Goal: Task Accomplishment & Management: Complete application form

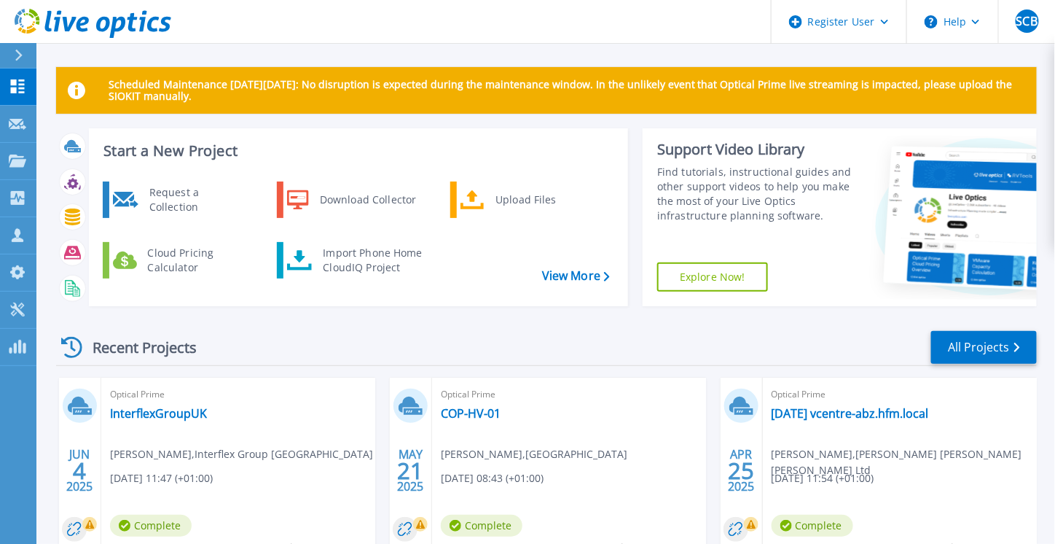
click at [195, 175] on div "Start a New Project Request a Collection Download Collector Upload Files Cloud …" at bounding box center [358, 217] width 539 height 178
click at [188, 203] on div "Request a Collection" at bounding box center [195, 199] width 106 height 29
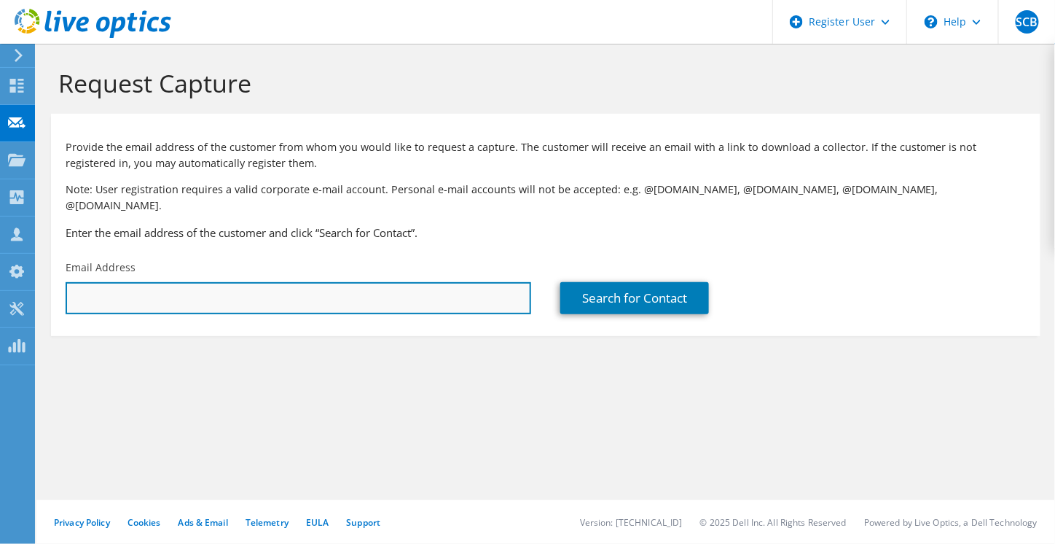
click at [297, 283] on input "text" at bounding box center [299, 298] width 466 height 32
paste input "pcowley@ietrust.org"
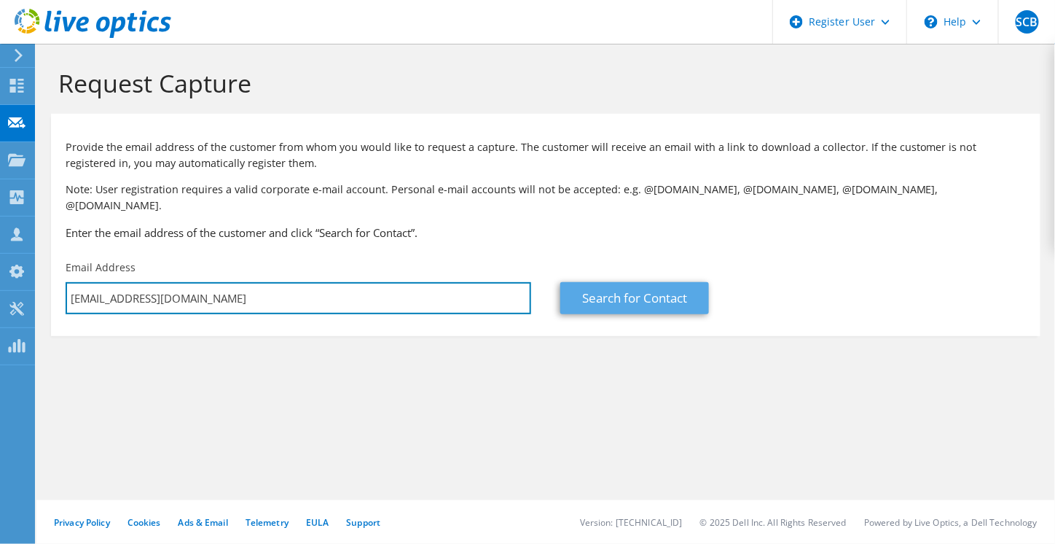
type input "pcowley@ietrust.org"
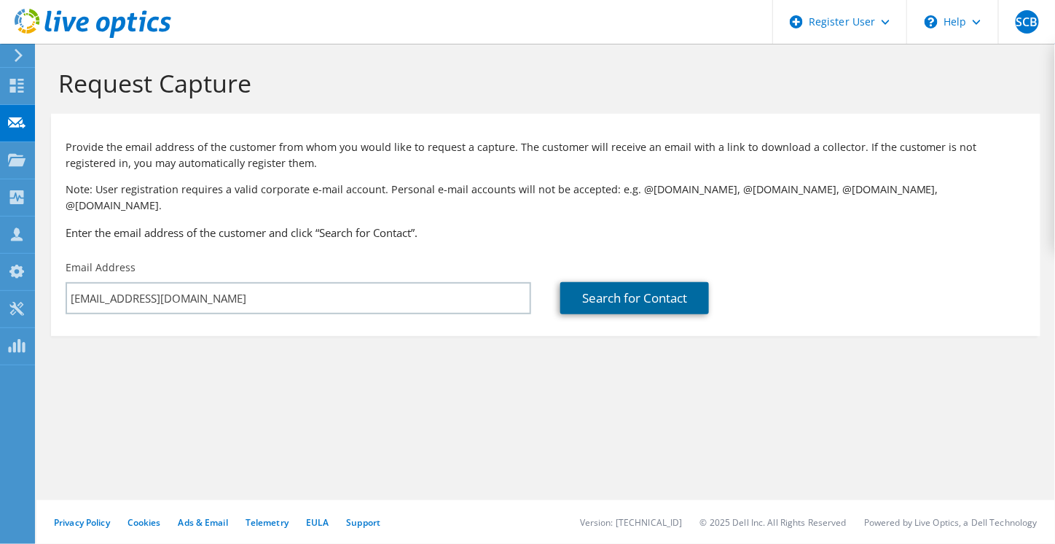
click at [651, 287] on link "Search for Contact" at bounding box center [634, 298] width 149 height 32
type input "Clifford Bridge Academy"
type input "Paul"
type input "Cowley"
type input "United Kingdom"
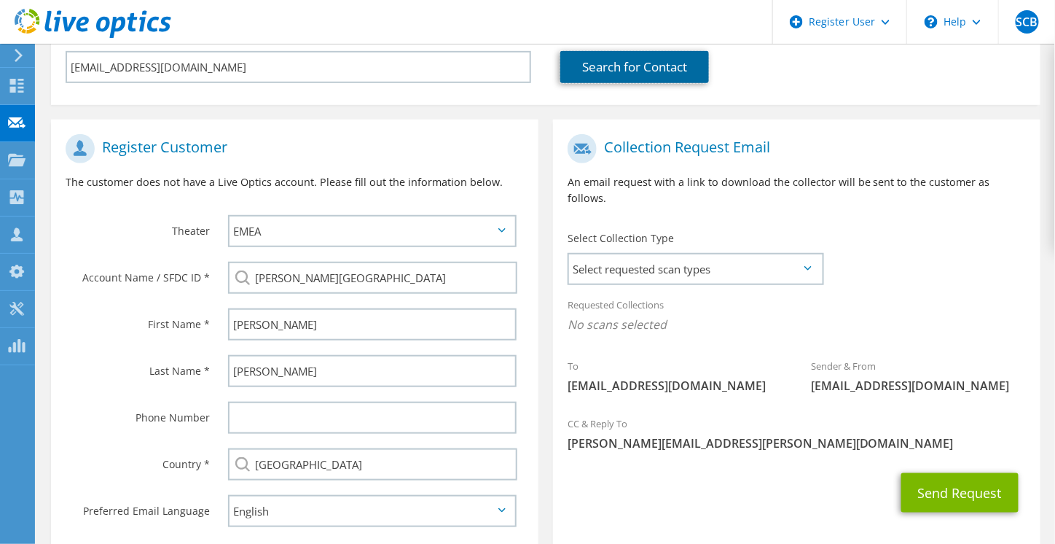
scroll to position [291, 0]
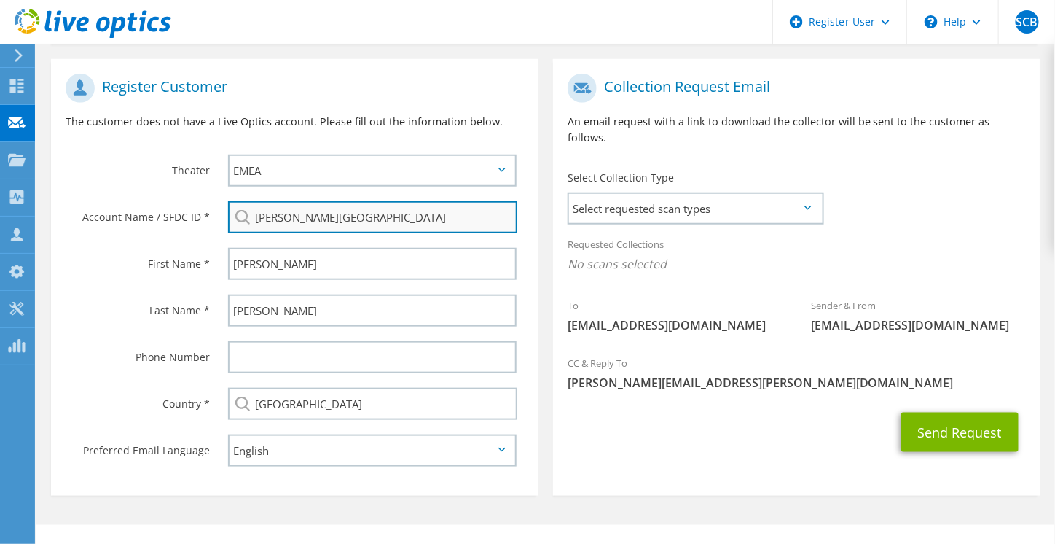
click at [440, 201] on input "Clifford Bridge Academy" at bounding box center [372, 217] width 289 height 32
drag, startPoint x: 440, startPoint y: 195, endPoint x: 259, endPoint y: 171, distance: 183.0
click at [259, 171] on section "Register Customer The customer does not have a Live Optics account. Please fill…" at bounding box center [295, 277] width 488 height 437
click at [255, 201] on input "Clifford Bridge Academy" at bounding box center [372, 217] width 289 height 32
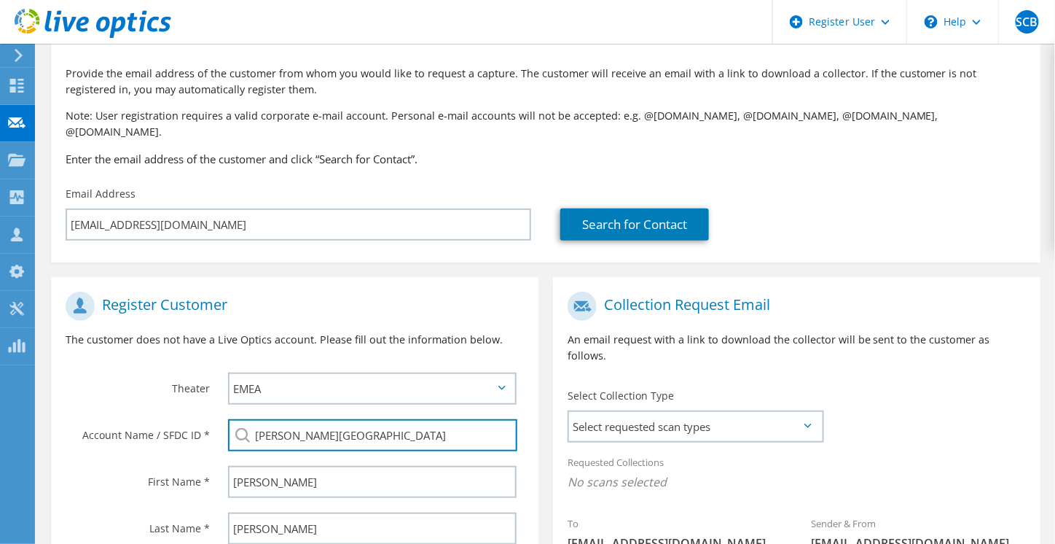
scroll to position [73, 0]
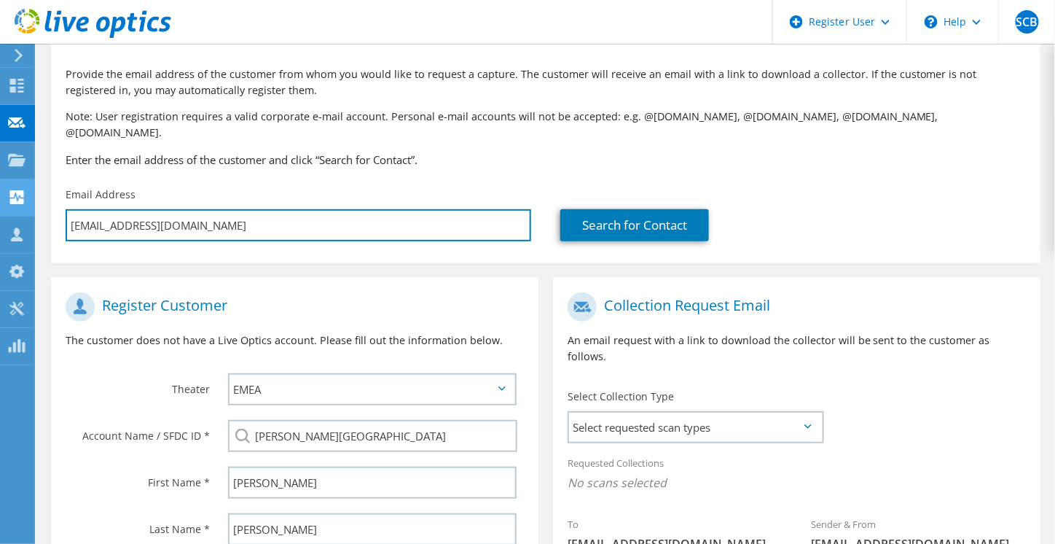
drag, startPoint x: 165, startPoint y: 207, endPoint x: 4, endPoint y: 190, distance: 161.2
click at [4, 190] on div "SCB Dell User Sai Chandra Bikkanuri SaiChandra.Chandra@Dell.com Dell My Profile…" at bounding box center [527, 357] width 1055 height 860
click at [211, 209] on input "pcowley@ietrust.org" at bounding box center [299, 225] width 466 height 32
paste input "aul."
type input "paul.cowley@ietrust.org"
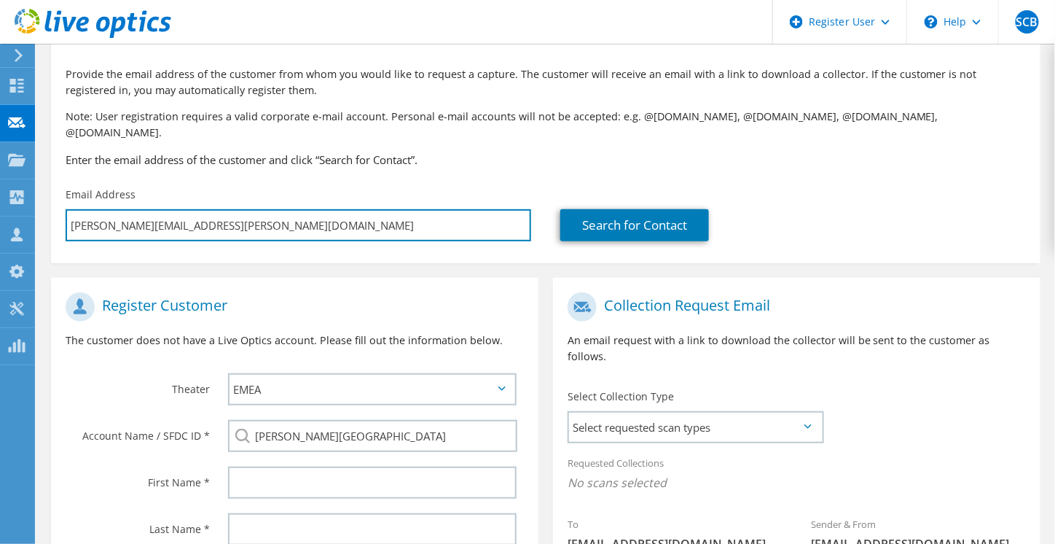
type input "Select"
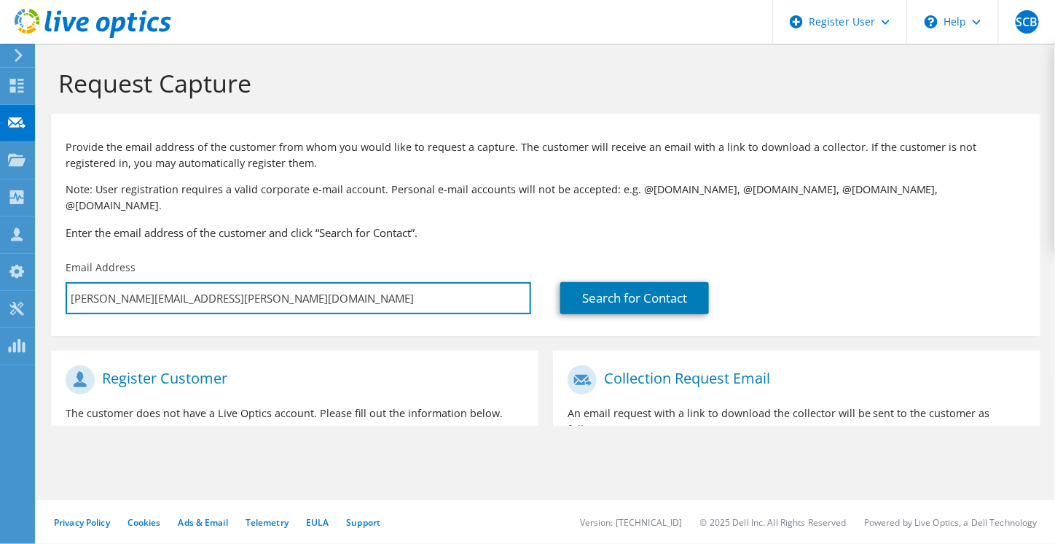
scroll to position [0, 0]
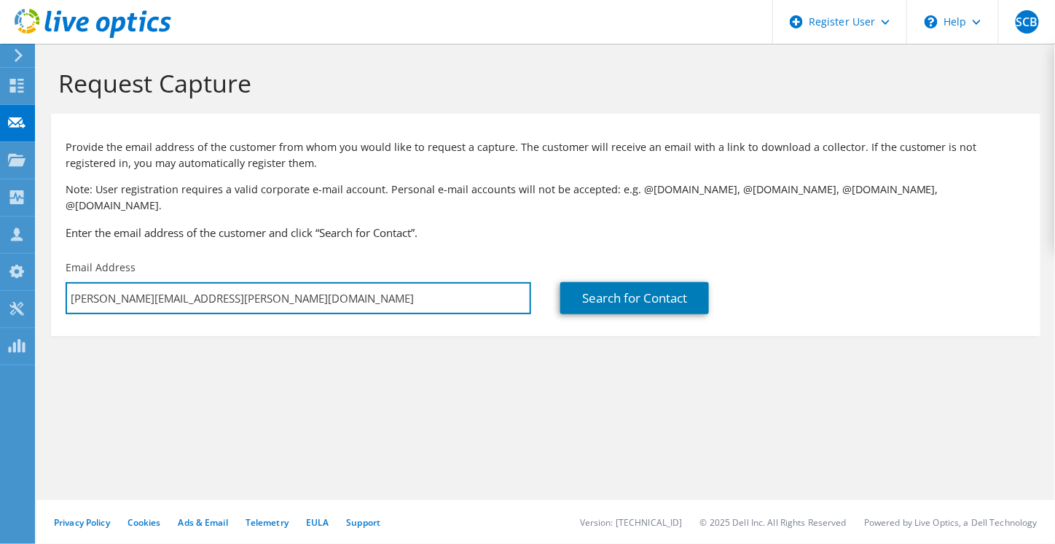
type input "paul.cowley@ietrust.org"
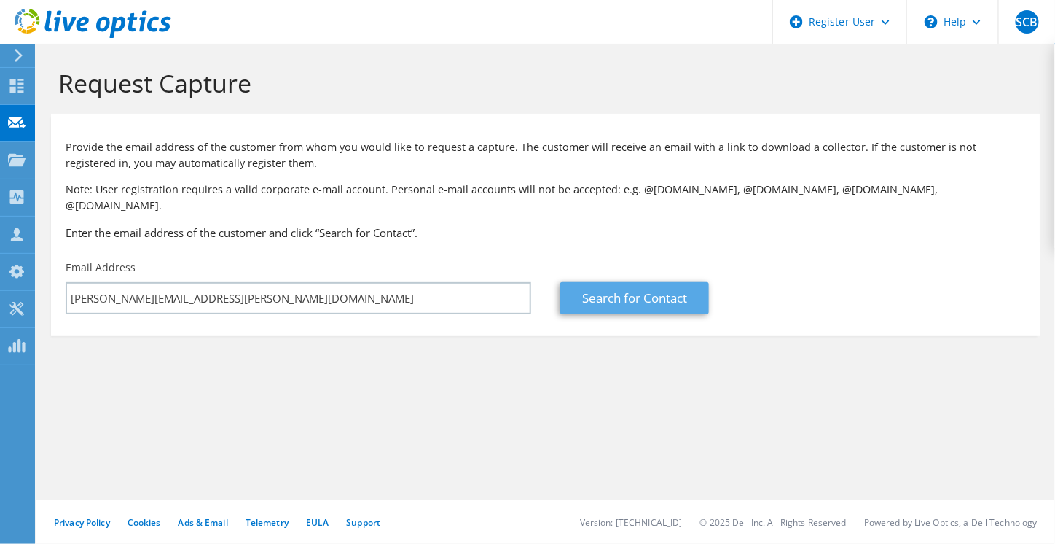
drag, startPoint x: 599, startPoint y: 262, endPoint x: 601, endPoint y: 279, distance: 16.9
click at [599, 262] on div "Search for Contact" at bounding box center [793, 287] width 495 height 69
click at [602, 282] on link "Search for Contact" at bounding box center [634, 298] width 149 height 32
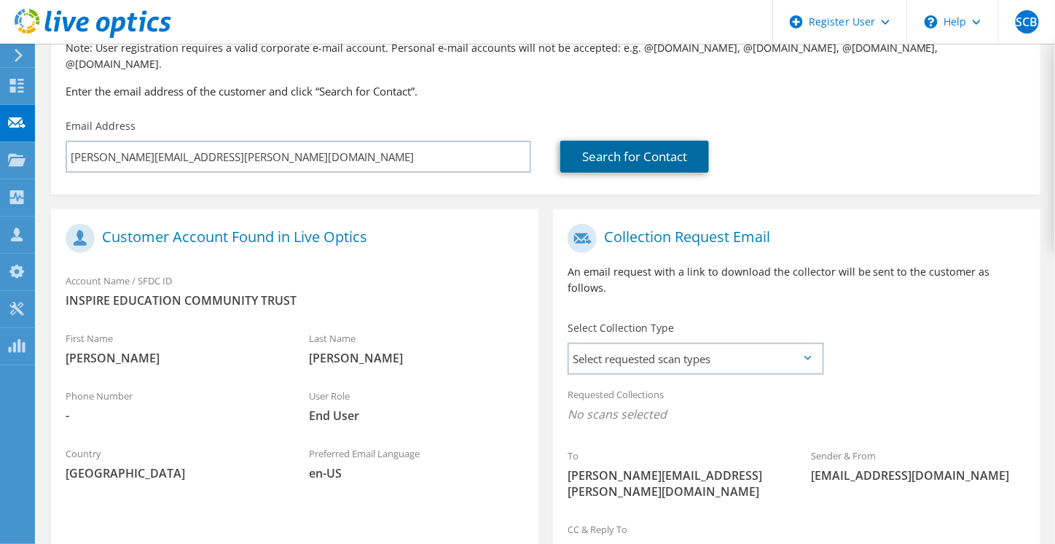
scroll to position [219, 0]
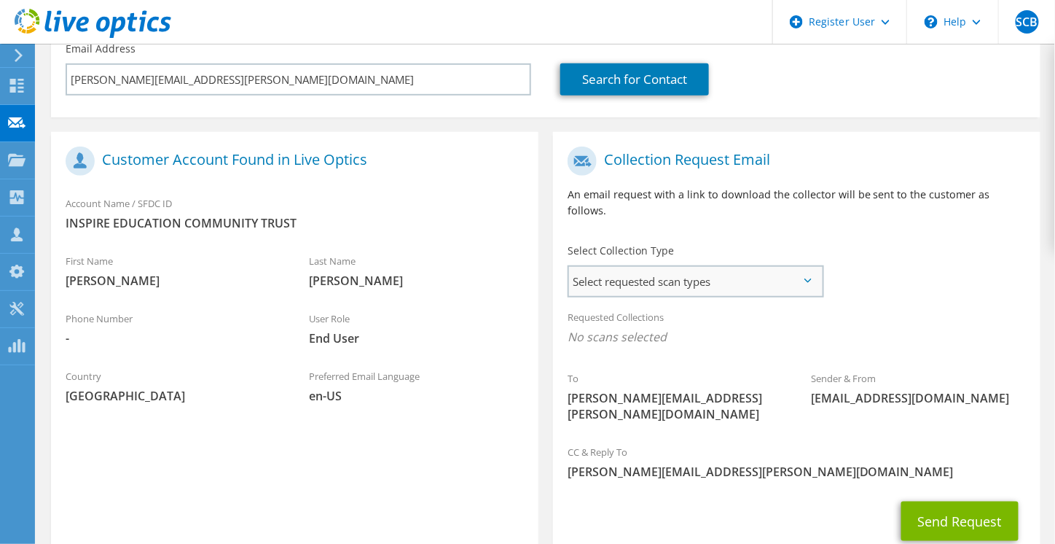
click at [657, 267] on span "Select requested scan types" at bounding box center [695, 281] width 253 height 29
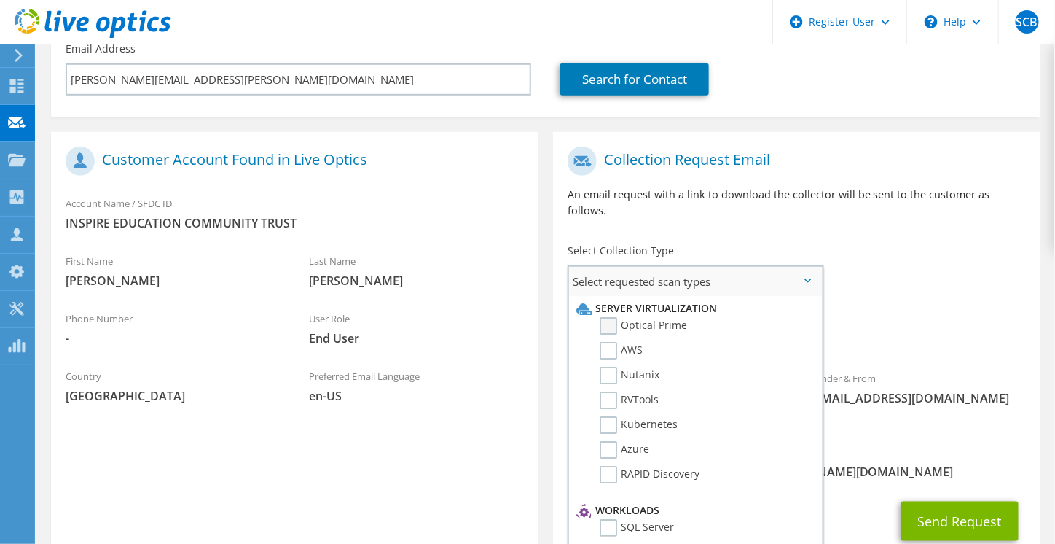
click at [657, 317] on label "Optical Prime" at bounding box center [643, 325] width 87 height 17
click at [0, 0] on input "Optical Prime" at bounding box center [0, 0] width 0 height 0
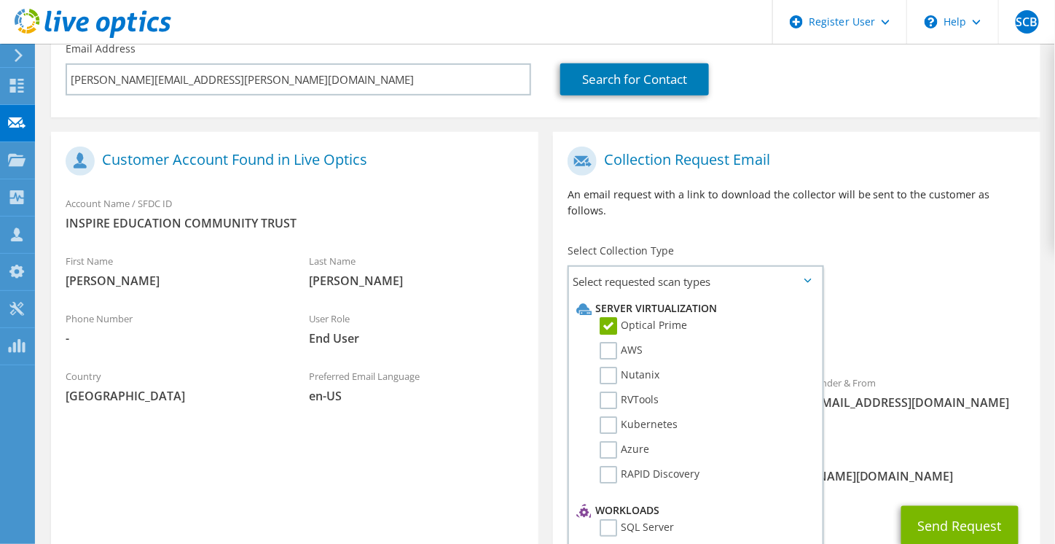
click at [832, 236] on div "Select Collection Type Select requested scan types Server Virtualization Optica…" at bounding box center [695, 269] width 284 height 66
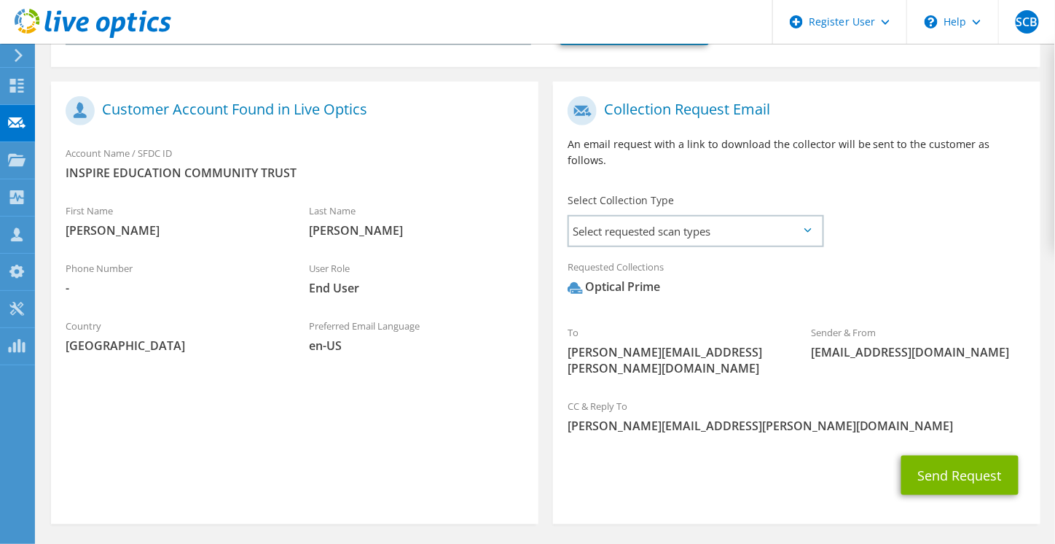
scroll to position [274, 0]
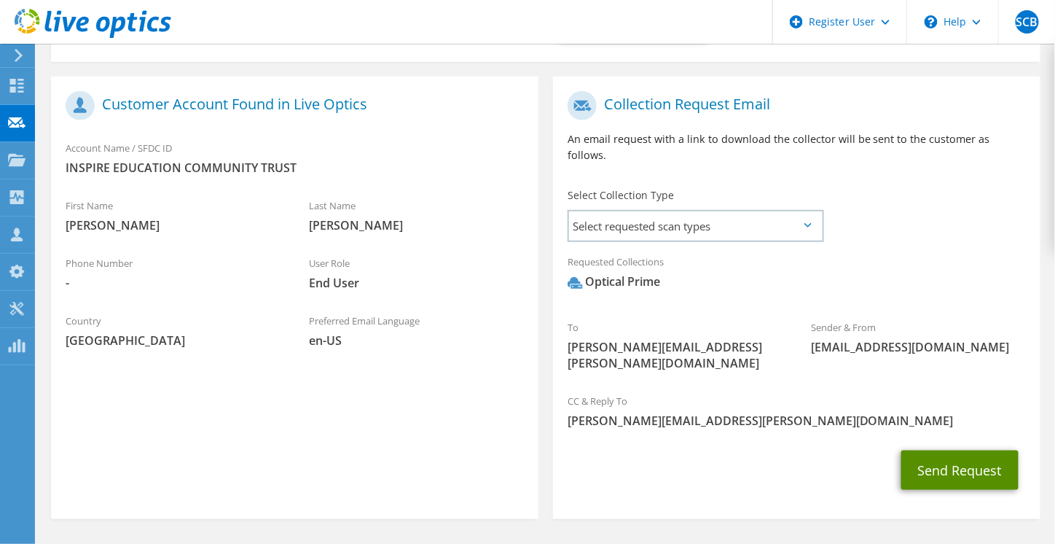
click at [960, 450] on button "Send Request" at bounding box center [959, 469] width 117 height 39
